Goal: Transaction & Acquisition: Purchase product/service

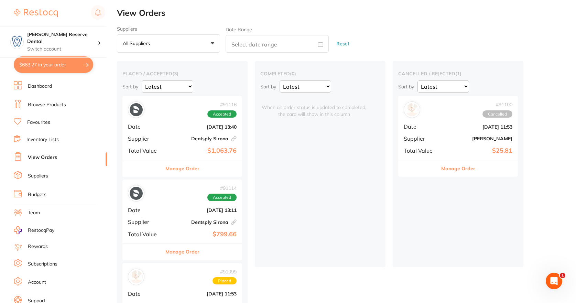
click at [64, 64] on button "$663.27 in your order" at bounding box center [53, 64] width 79 height 17
checkbox input "true"
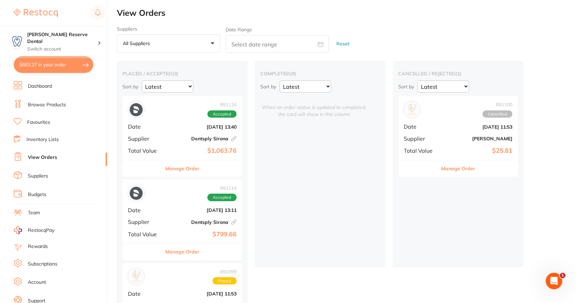
checkbox input "true"
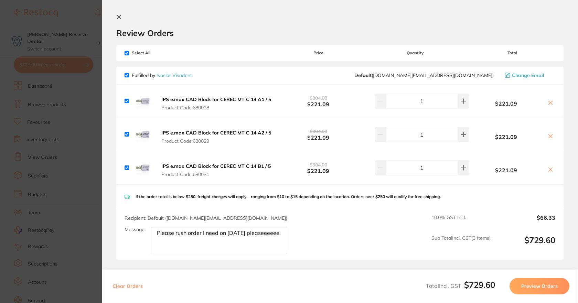
drag, startPoint x: 213, startPoint y: 108, endPoint x: 196, endPoint y: 106, distance: 17.3
click at [196, 106] on span "Product Code: 680028" at bounding box center [216, 108] width 110 height 6
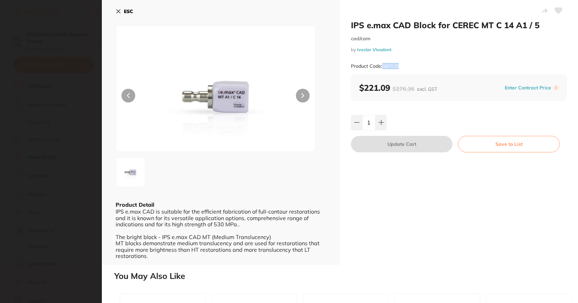
drag, startPoint x: 401, startPoint y: 66, endPoint x: 383, endPoint y: 66, distance: 17.2
click at [383, 66] on div "Product Code: 680028" at bounding box center [459, 66] width 216 height 17
copy small "680028"
drag, startPoint x: 539, startPoint y: 24, endPoint x: 358, endPoint y: 21, distance: 181.4
click at [351, 21] on h2 "IPS e.max CAD Block for CEREC MT C 14 A1 / 5" at bounding box center [459, 25] width 216 height 10
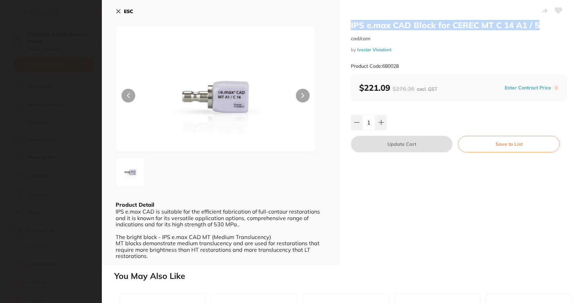
copy h2 "IPS e.max CAD Block for CEREC MT C 14 A1 / 5"
click at [120, 12] on icon at bounding box center [119, 12] width 6 height 6
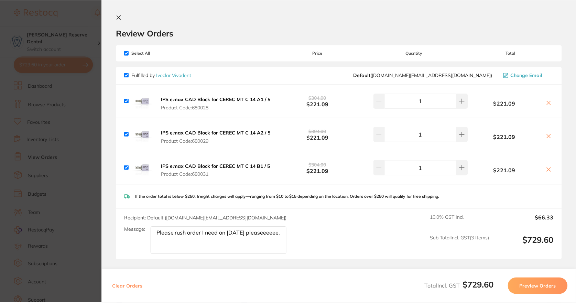
scroll to position [0, 0]
click at [204, 139] on span "Product Code: 680029" at bounding box center [216, 141] width 110 height 6
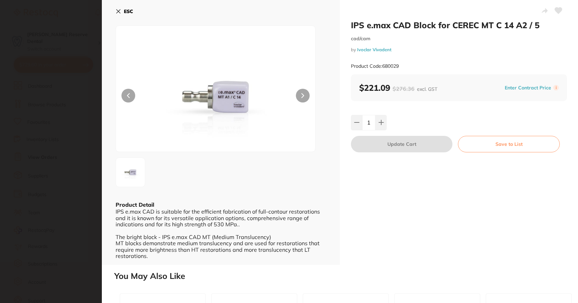
scroll to position [0, 0]
drag, startPoint x: 539, startPoint y: 25, endPoint x: 350, endPoint y: 23, distance: 189.3
click at [350, 23] on div "IPS e.max CAD Block for CEREC MT C 14 A2 / 5 cad/cam by Ivoclar Vivadent Produc…" at bounding box center [459, 132] width 238 height 265
copy h2 "IPS e.max CAD Block for CEREC MT C 14 A2 / 5"
click at [120, 11] on icon at bounding box center [119, 12] width 6 height 6
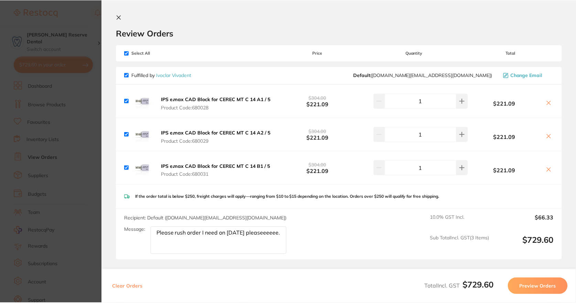
scroll to position [0, 0]
click at [233, 179] on div "IPS e.max CAD Block for CEREC MT C 14 B1 / 5 Product Code: 680031 $304.00 $221.…" at bounding box center [339, 167] width 446 height 33
click at [206, 168] on b "IPS e.max CAD Block for CEREC MT C 14 B1 / 5" at bounding box center [215, 166] width 109 height 6
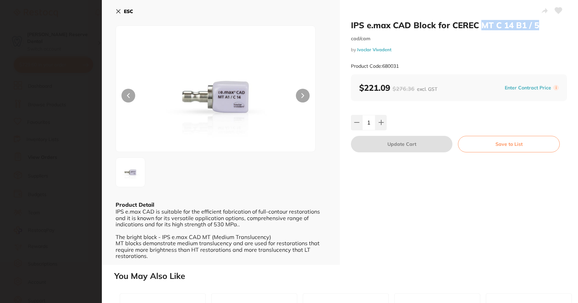
scroll to position [0, 0]
drag, startPoint x: 538, startPoint y: 24, endPoint x: 350, endPoint y: 17, distance: 188.0
click at [350, 17] on div "IPS e.max CAD Block for CEREC MT C 14 B1 / 5 cad/cam by Ivoclar Vivadent Produc…" at bounding box center [459, 132] width 238 height 265
copy h2 "IPS e.max CAD Block for CEREC MT C 14 B1 / 5"
click at [119, 7] on button "ESC" at bounding box center [125, 12] width 18 height 12
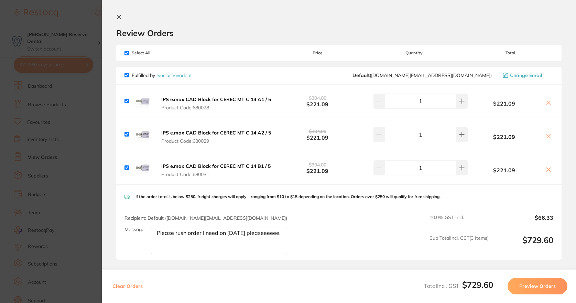
scroll to position [62, 0]
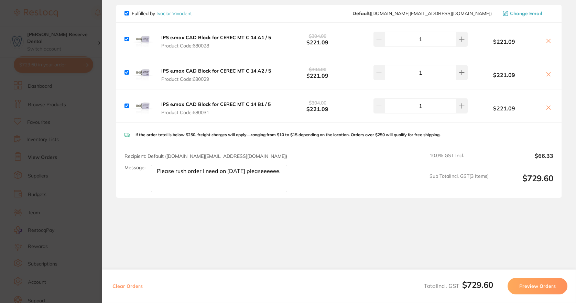
click at [131, 286] on button "Clear Orders" at bounding box center [127, 286] width 34 height 17
checkbox input "true"
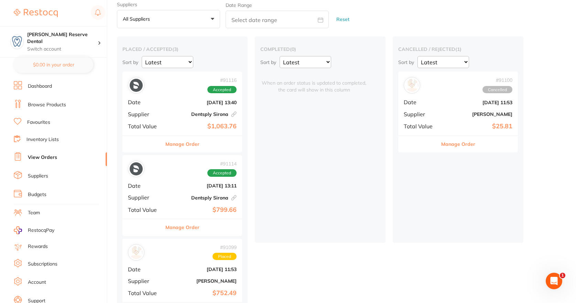
scroll to position [0, 0]
